Goal: Book appointment/travel/reservation

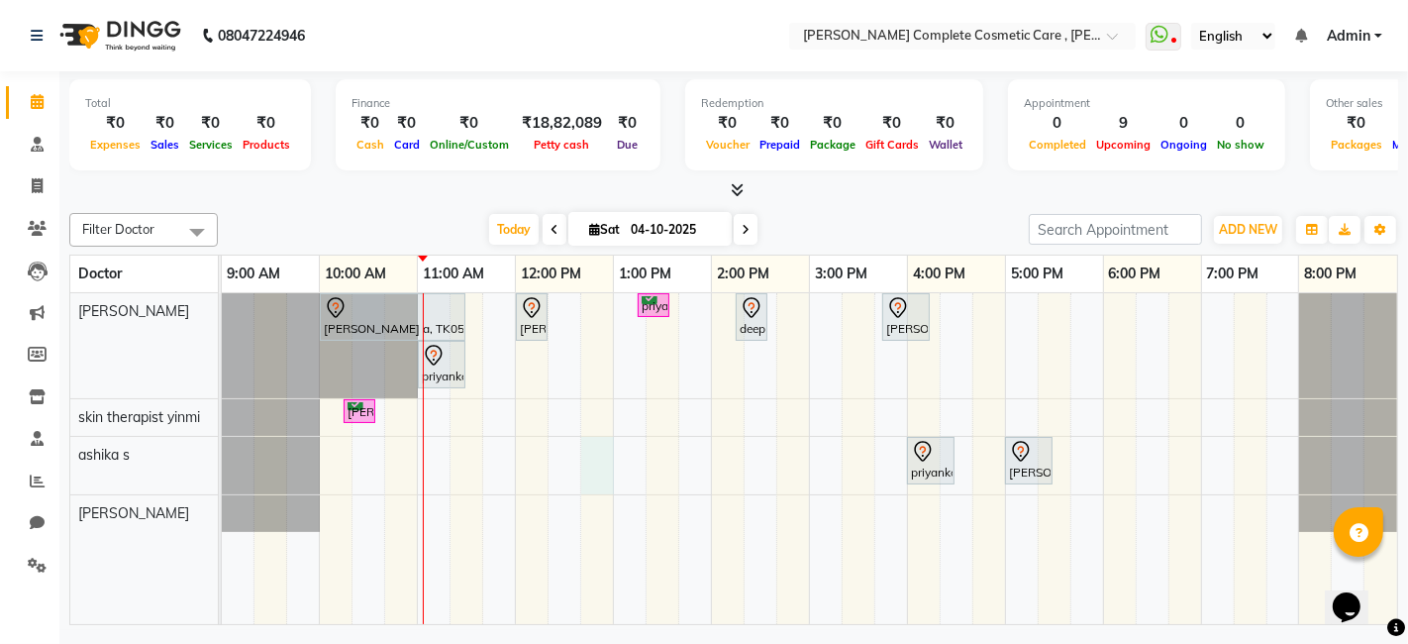
click at [583, 446] on div "[PERSON_NAME] a, TK05, 10:00 AM-11:30 AM, IV [MEDICAL_DATA] treatment - Elite […" at bounding box center [810, 458] width 1176 height 331
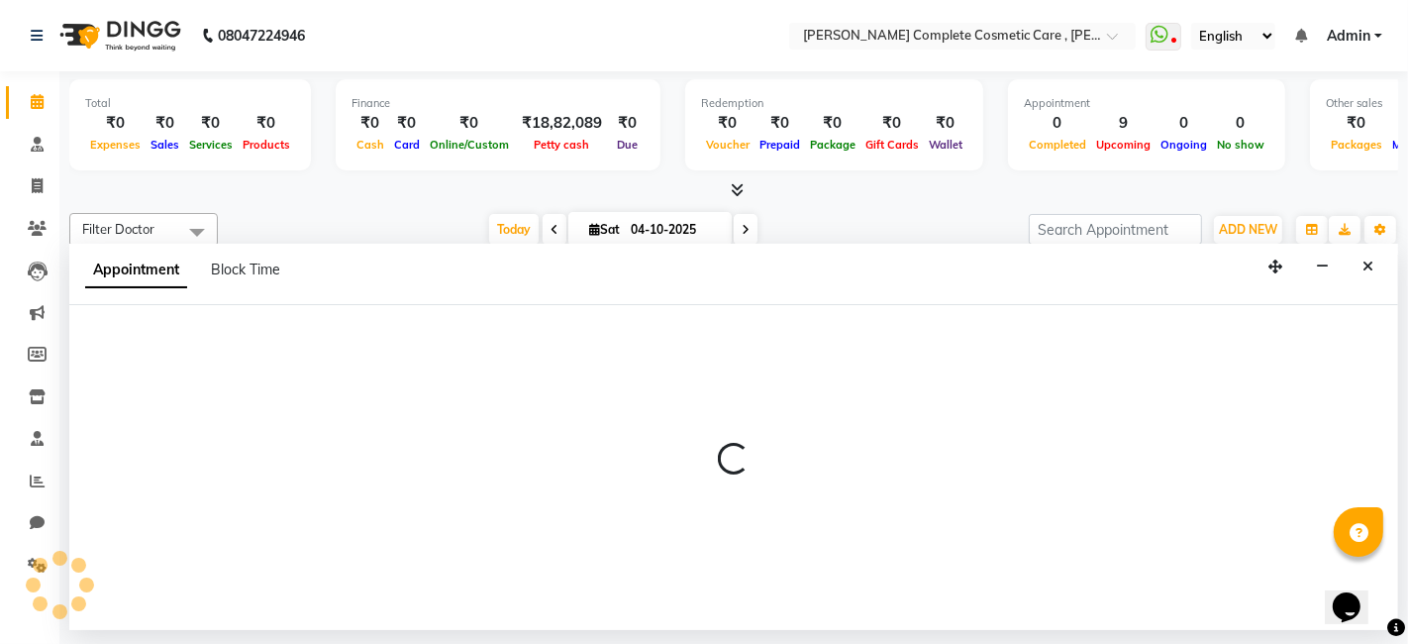
select select "83350"
select select "tentative"
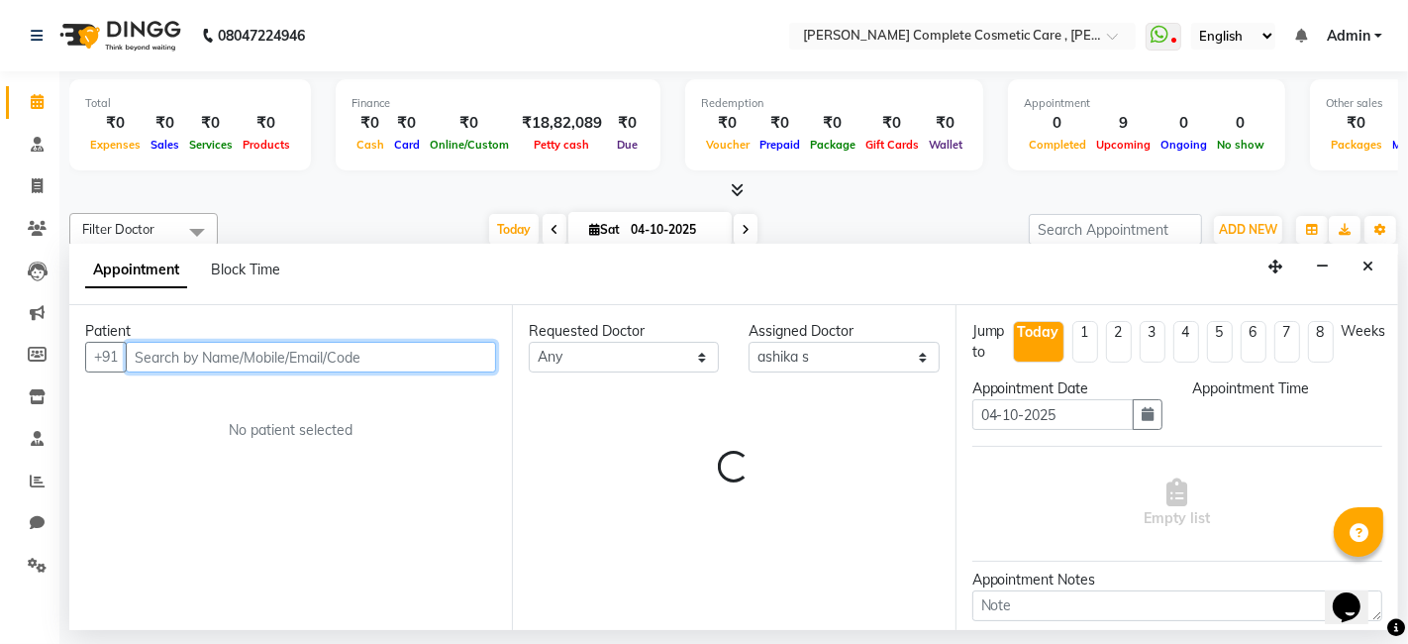
select select "765"
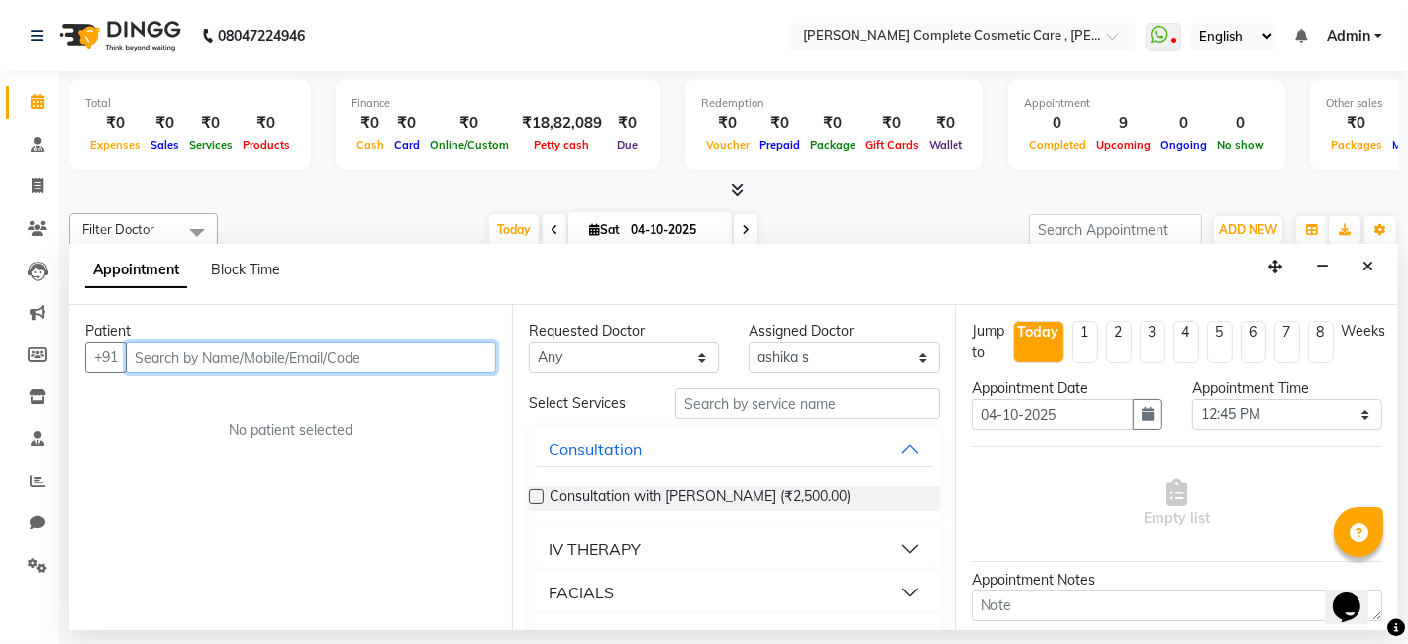
click at [265, 356] on input "text" at bounding box center [311, 357] width 370 height 31
paste input "[PHONE_NUMBER]"
click at [158, 355] on input "[PHONE_NUMBER]" at bounding box center [265, 357] width 279 height 31
click at [184, 352] on input "84386 53987" at bounding box center [265, 357] width 279 height 31
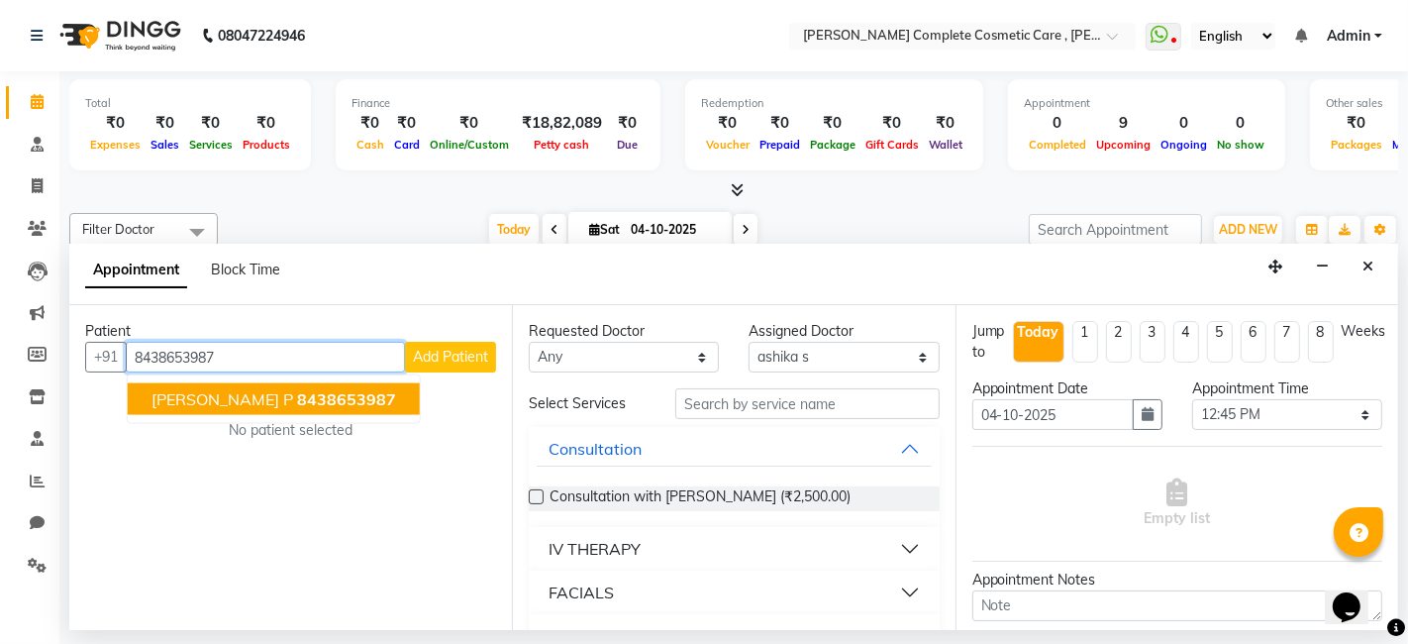
click at [201, 391] on span "[PERSON_NAME] p" at bounding box center [223, 399] width 142 height 20
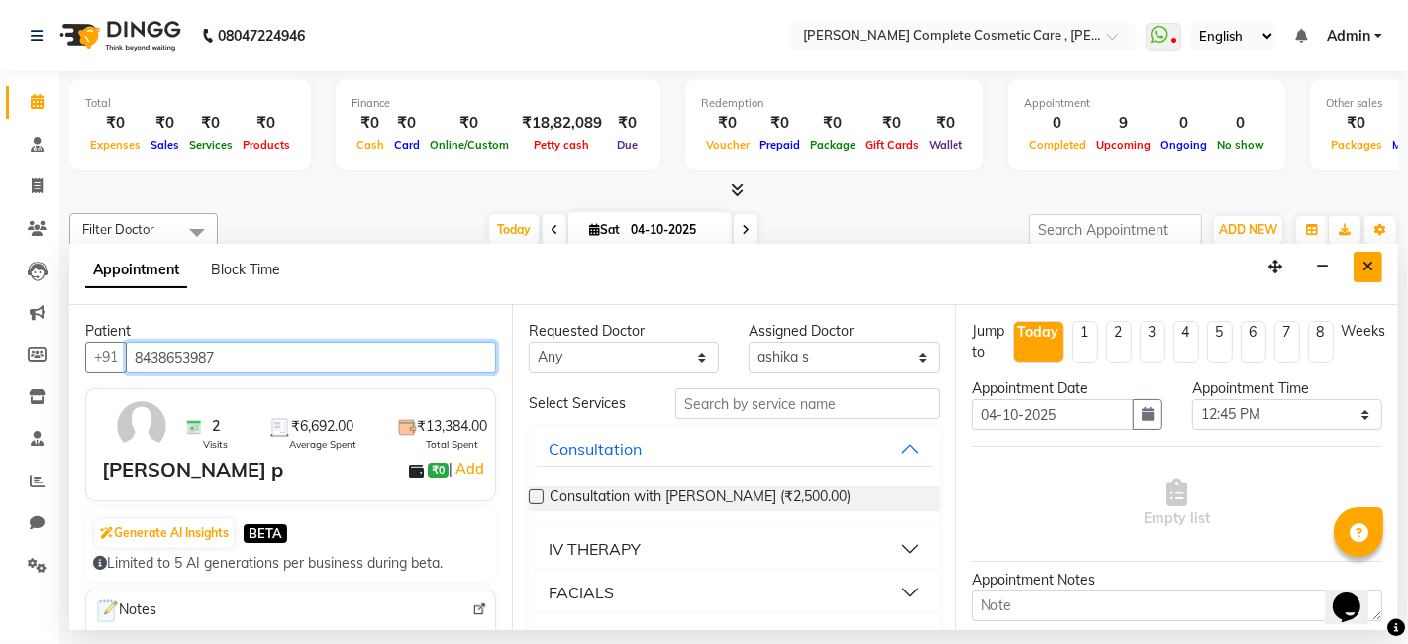
type input "8438653987"
click at [1376, 257] on button "Close" at bounding box center [1368, 267] width 29 height 31
